Goal: Task Accomplishment & Management: Use online tool/utility

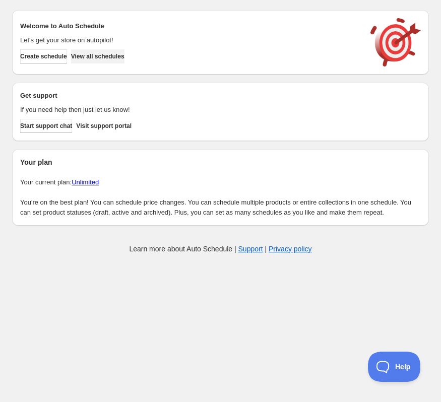
click at [102, 58] on span "View all schedules" at bounding box center [97, 56] width 53 height 8
click at [111, 56] on span "View all schedules" at bounding box center [97, 56] width 53 height 8
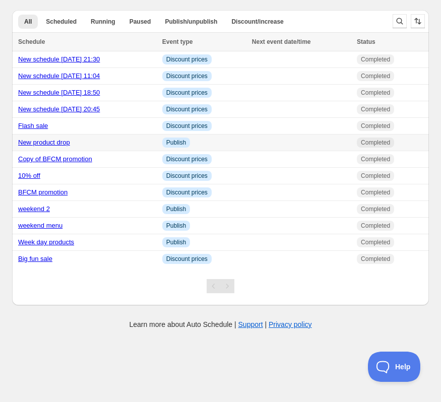
click at [58, 149] on td "New product drop" at bounding box center [85, 142] width 147 height 17
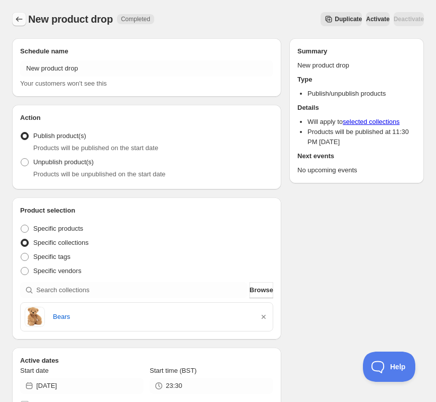
click at [19, 22] on icon "Schedules" at bounding box center [19, 19] width 10 height 10
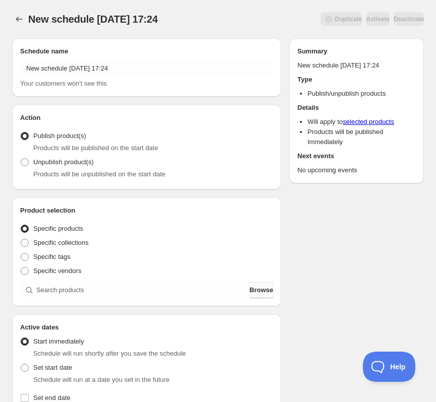
click at [255, 288] on span "Browse" at bounding box center [261, 290] width 24 height 10
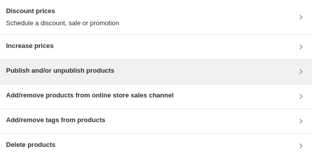
click at [79, 74] on h3 "Publish and/or unpublish products" at bounding box center [60, 70] width 108 height 10
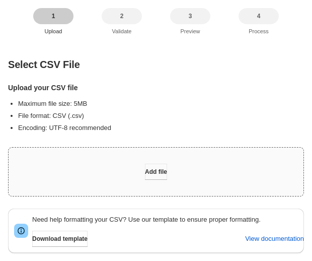
click at [155, 170] on span "Add file" at bounding box center [156, 172] width 22 height 8
click at [161, 174] on span "Add file" at bounding box center [156, 172] width 22 height 8
click at [152, 170] on span "Add file" at bounding box center [156, 172] width 22 height 8
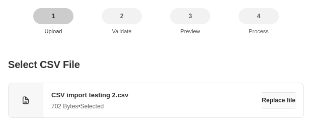
click at [286, 98] on span "Replace file" at bounding box center [279, 100] width 34 height 8
click at [270, 104] on span "Replace file" at bounding box center [279, 100] width 34 height 8
click at [284, 103] on span "Replace file" at bounding box center [279, 100] width 34 height 8
click at [270, 99] on span "Replace file" at bounding box center [279, 100] width 34 height 8
click at [280, 96] on span "Replace file" at bounding box center [279, 100] width 34 height 8
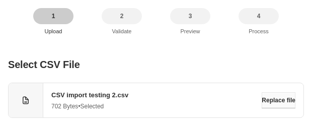
click at [278, 99] on span "Replace file" at bounding box center [279, 100] width 34 height 8
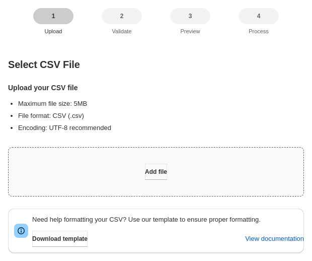
click at [157, 175] on span "Add file" at bounding box center [156, 172] width 22 height 8
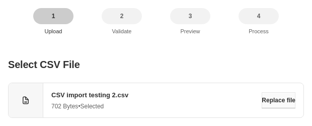
click at [285, 101] on span "Replace file" at bounding box center [279, 100] width 34 height 8
